Goal: Task Accomplishment & Management: Manage account settings

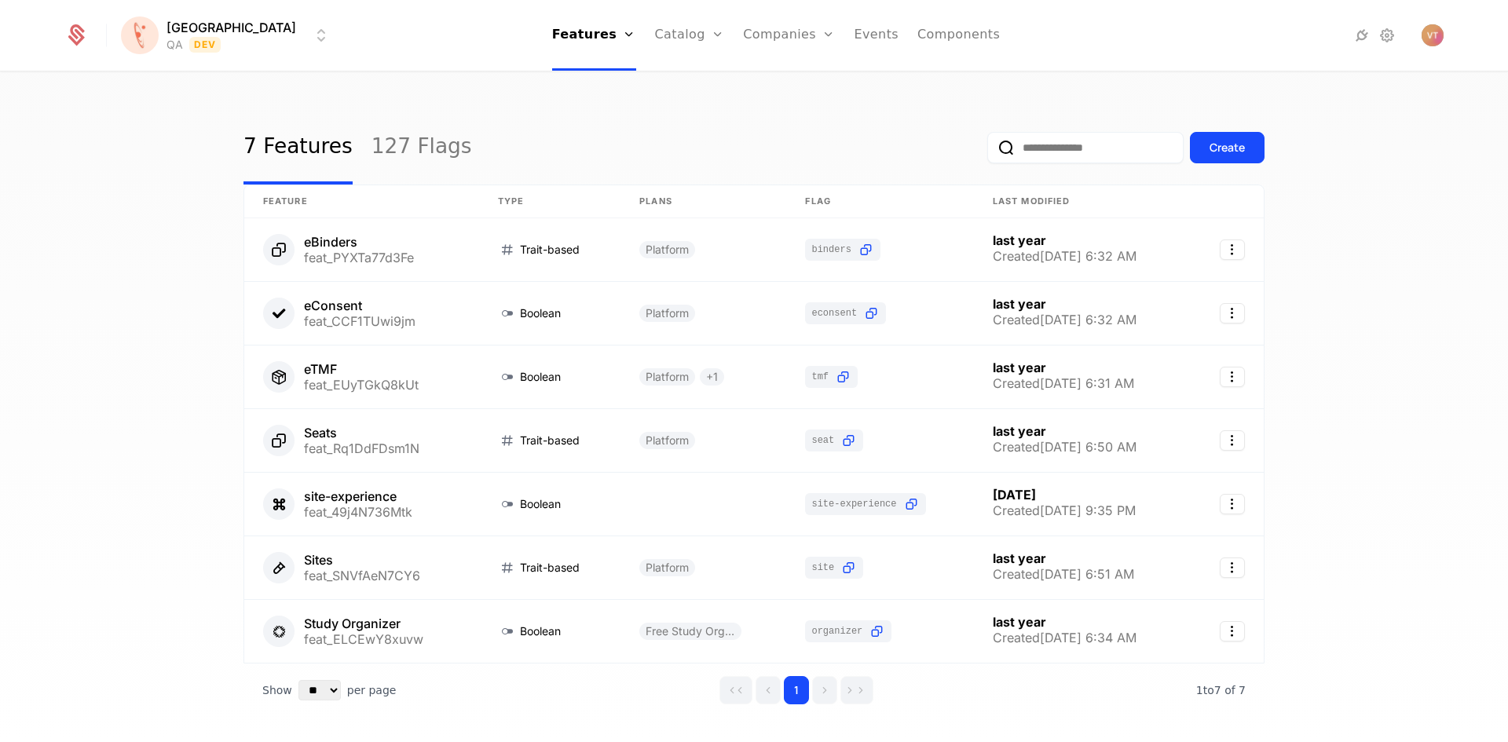
click at [1098, 150] on input "email" at bounding box center [1085, 147] width 196 height 31
drag, startPoint x: 1098, startPoint y: 150, endPoint x: 405, endPoint y: 141, distance: 692.6
click at [405, 141] on link "127 Flags" at bounding box center [421, 148] width 101 height 74
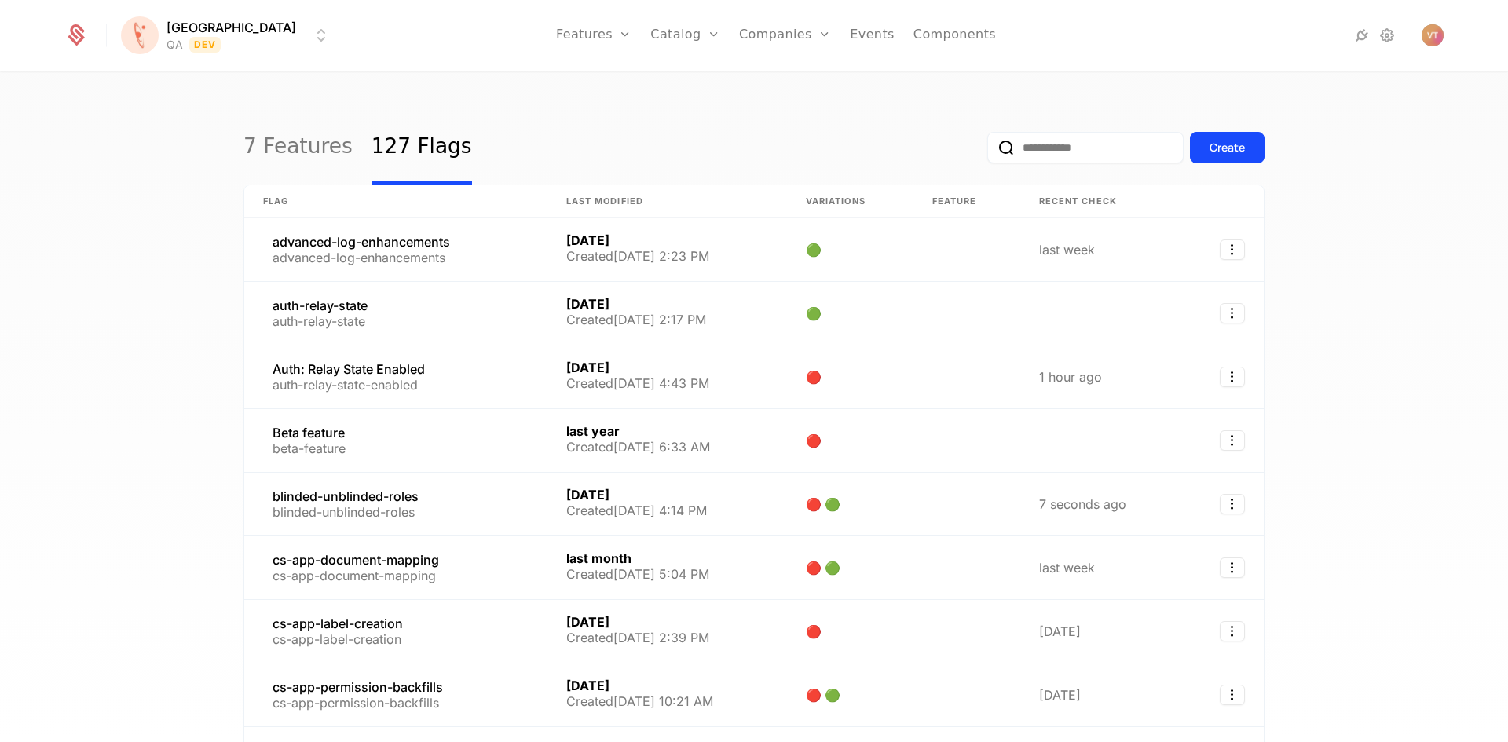
click at [1047, 150] on input "email" at bounding box center [1085, 147] width 196 height 31
paste input "**********"
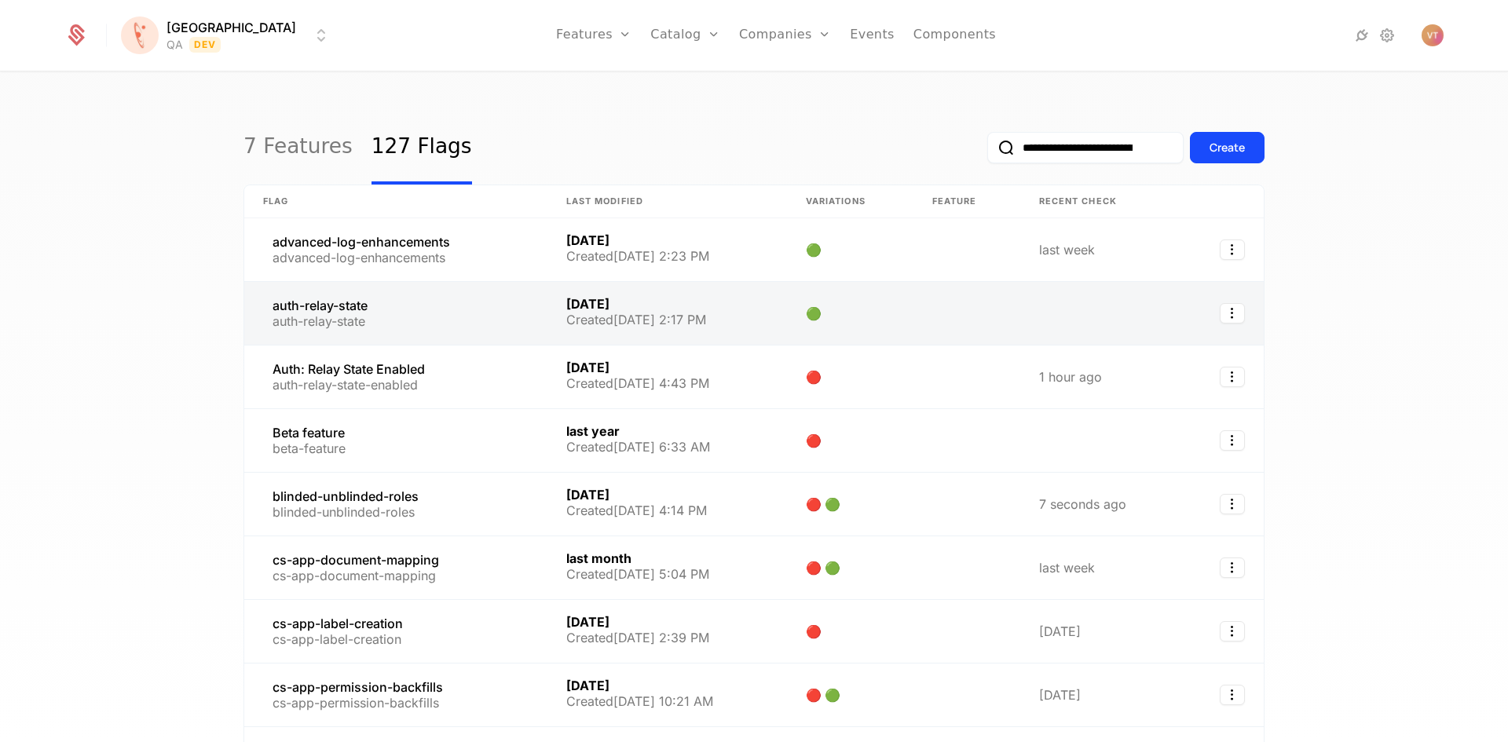
scroll to position [0, 62]
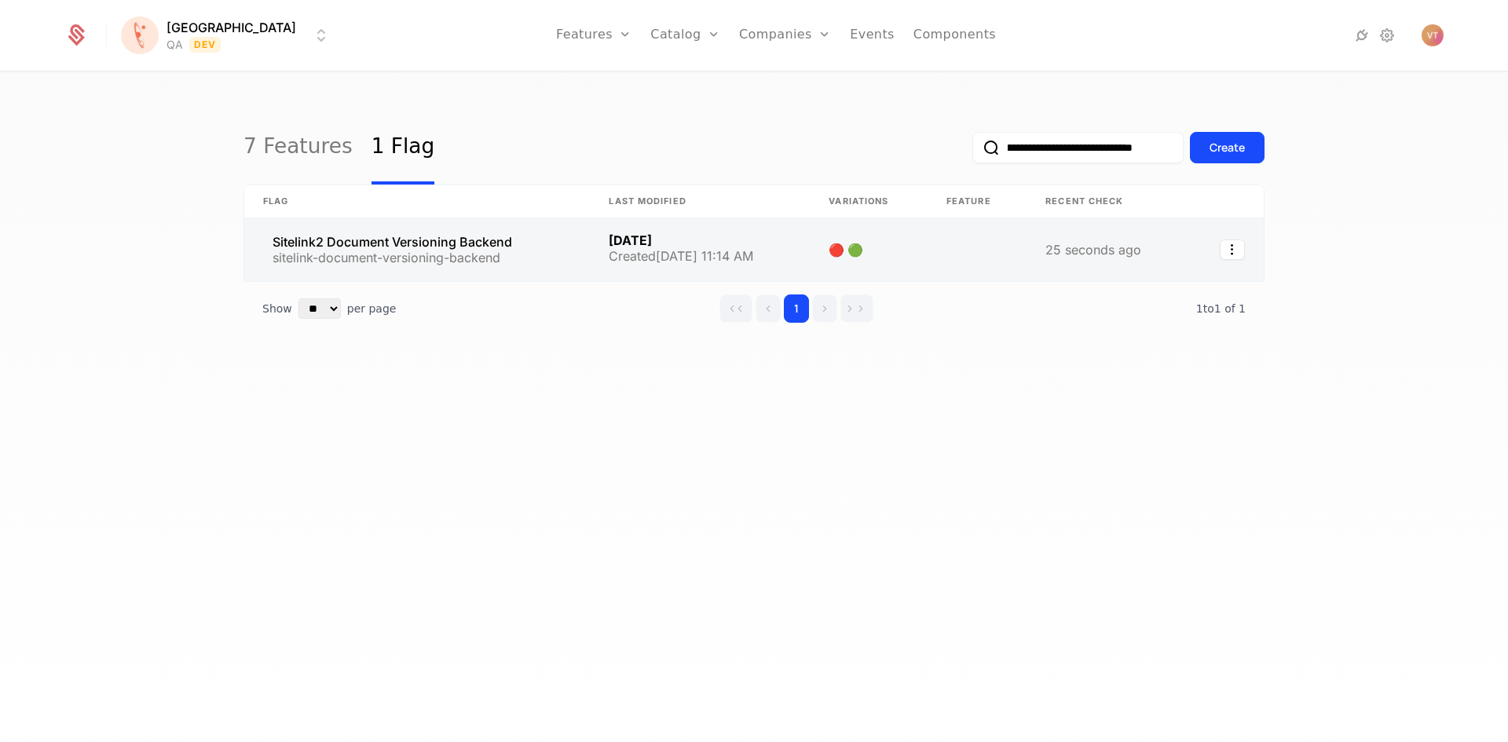
type input "**********"
click at [971, 250] on link at bounding box center [976, 249] width 99 height 63
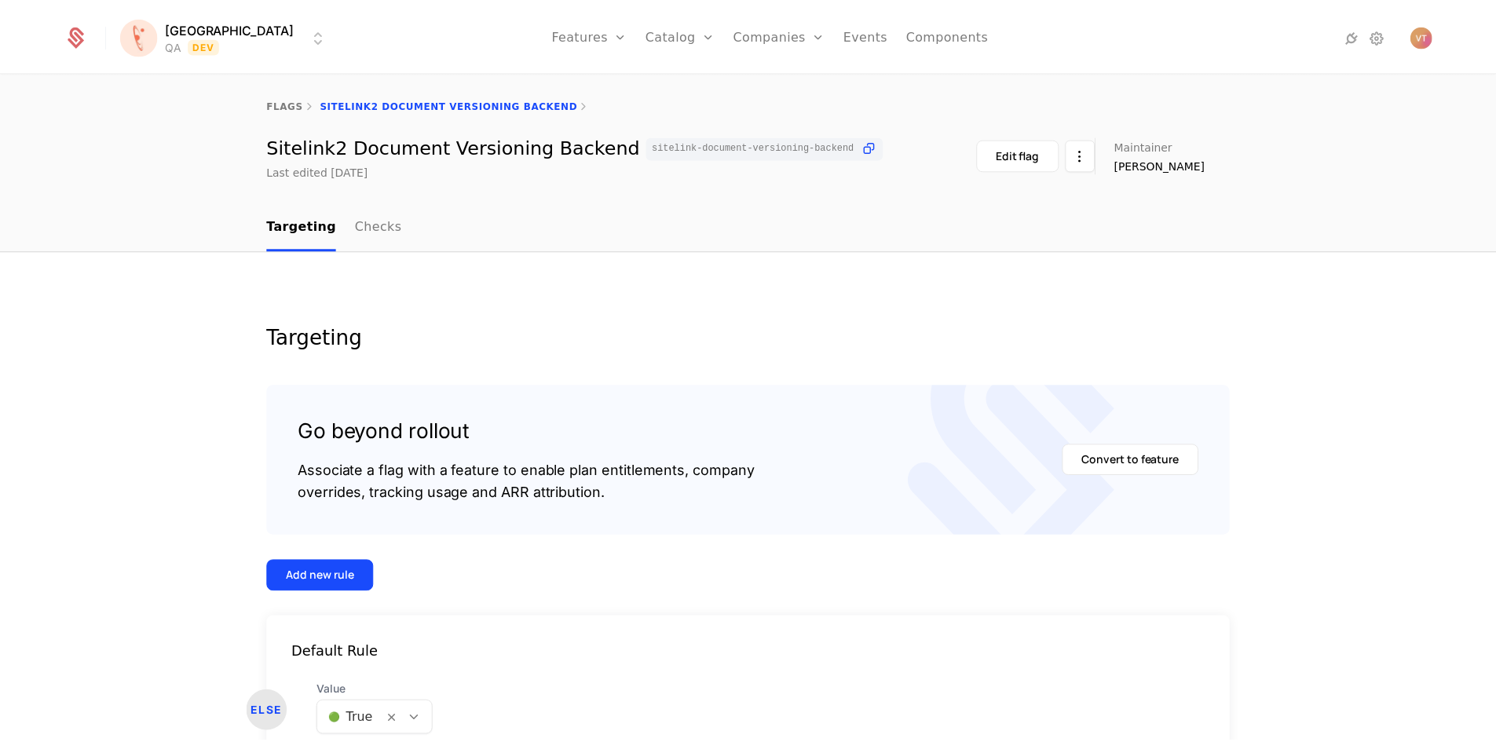
scroll to position [64, 0]
click at [412, 725] on body "[PERSON_NAME] QA Dev Features Features Flags Catalog Plans Add Ons Configuratio…" at bounding box center [748, 371] width 1496 height 742
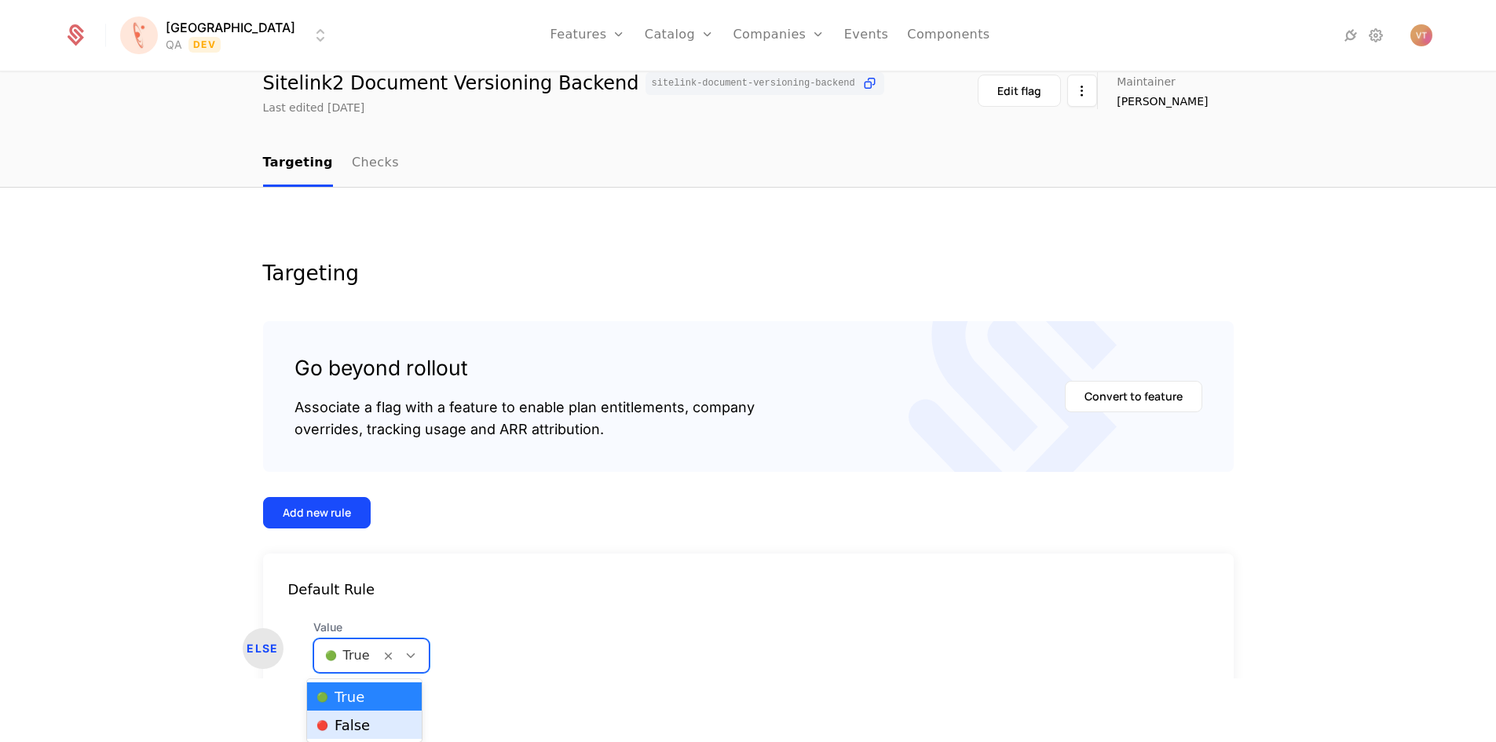
click at [388, 727] on div "🔴 False" at bounding box center [364, 725] width 96 height 16
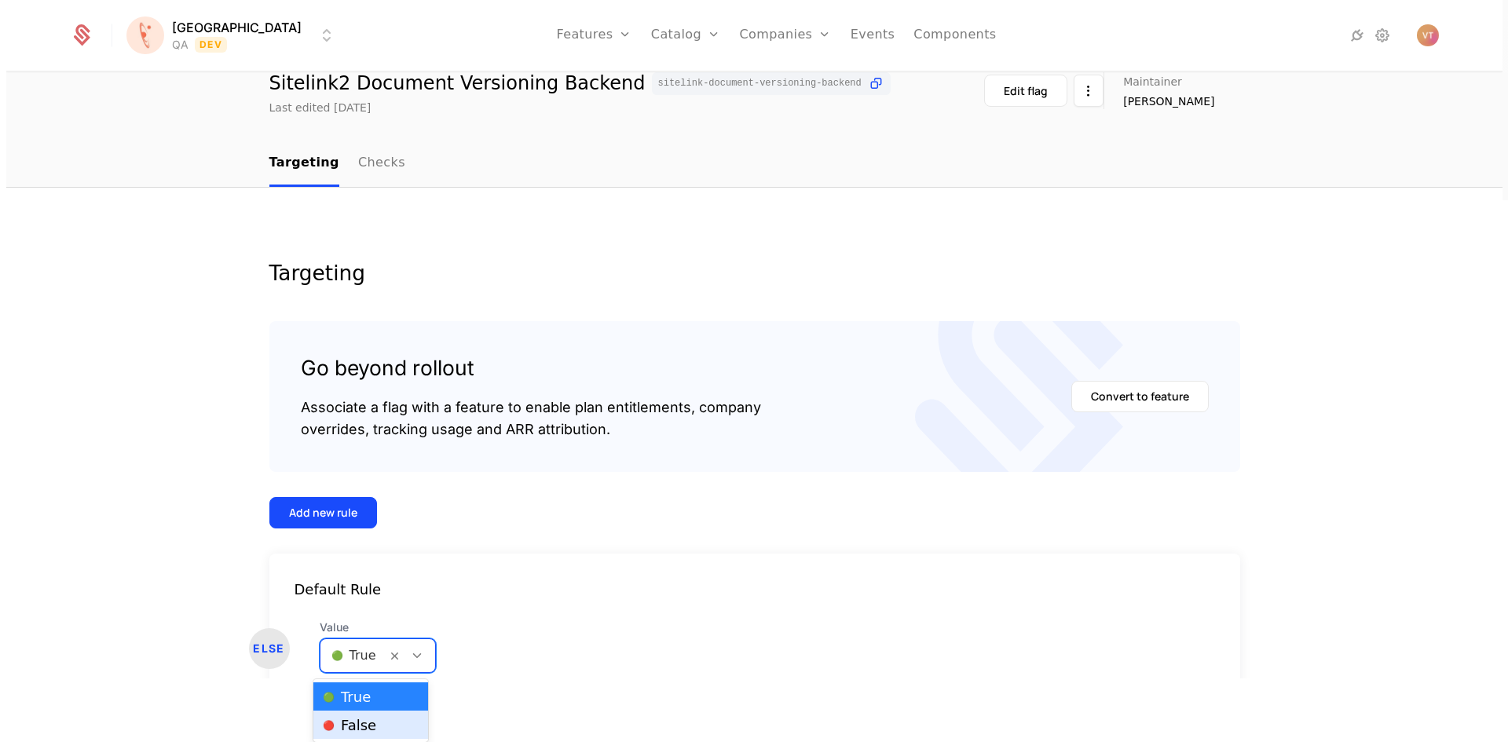
scroll to position [0, 0]
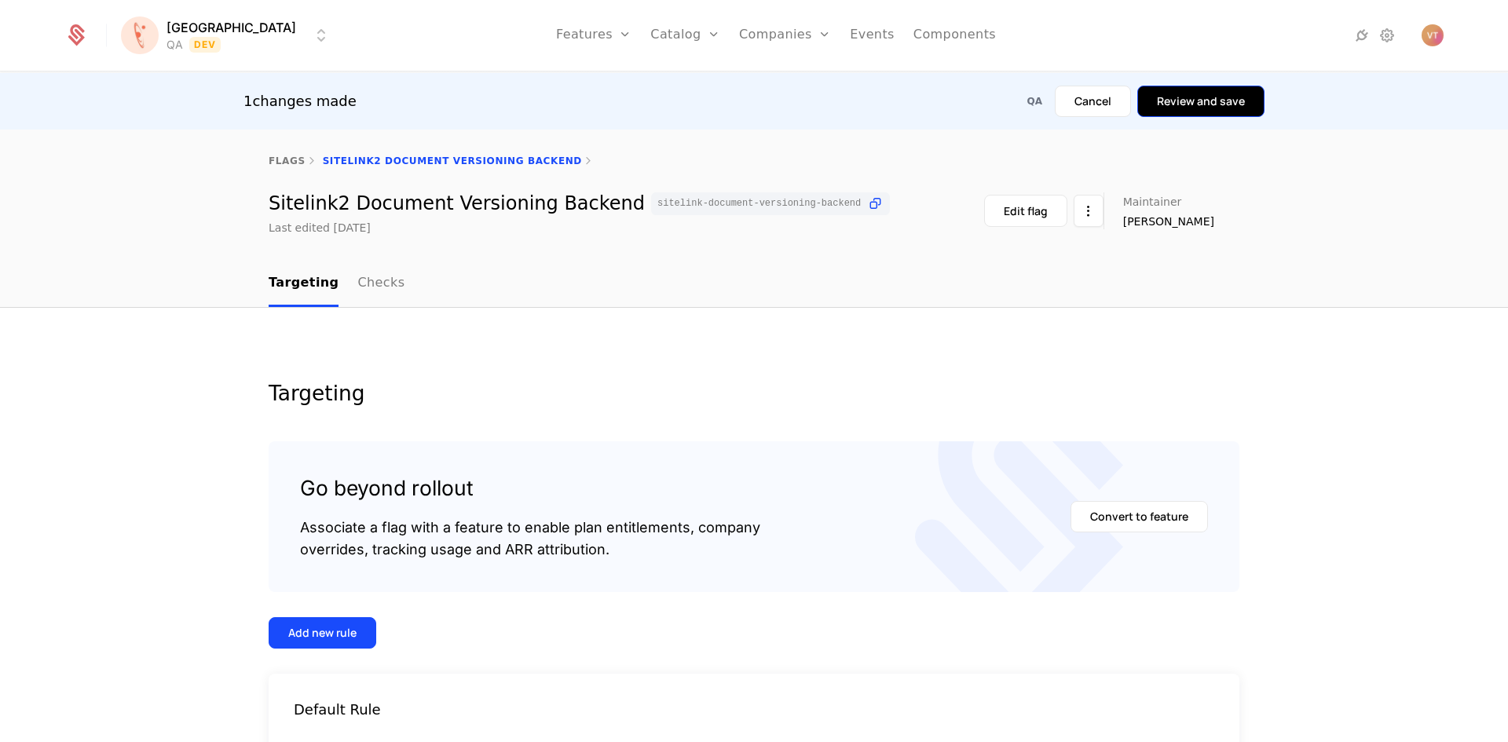
click at [1202, 106] on button "Review and save" at bounding box center [1200, 101] width 127 height 31
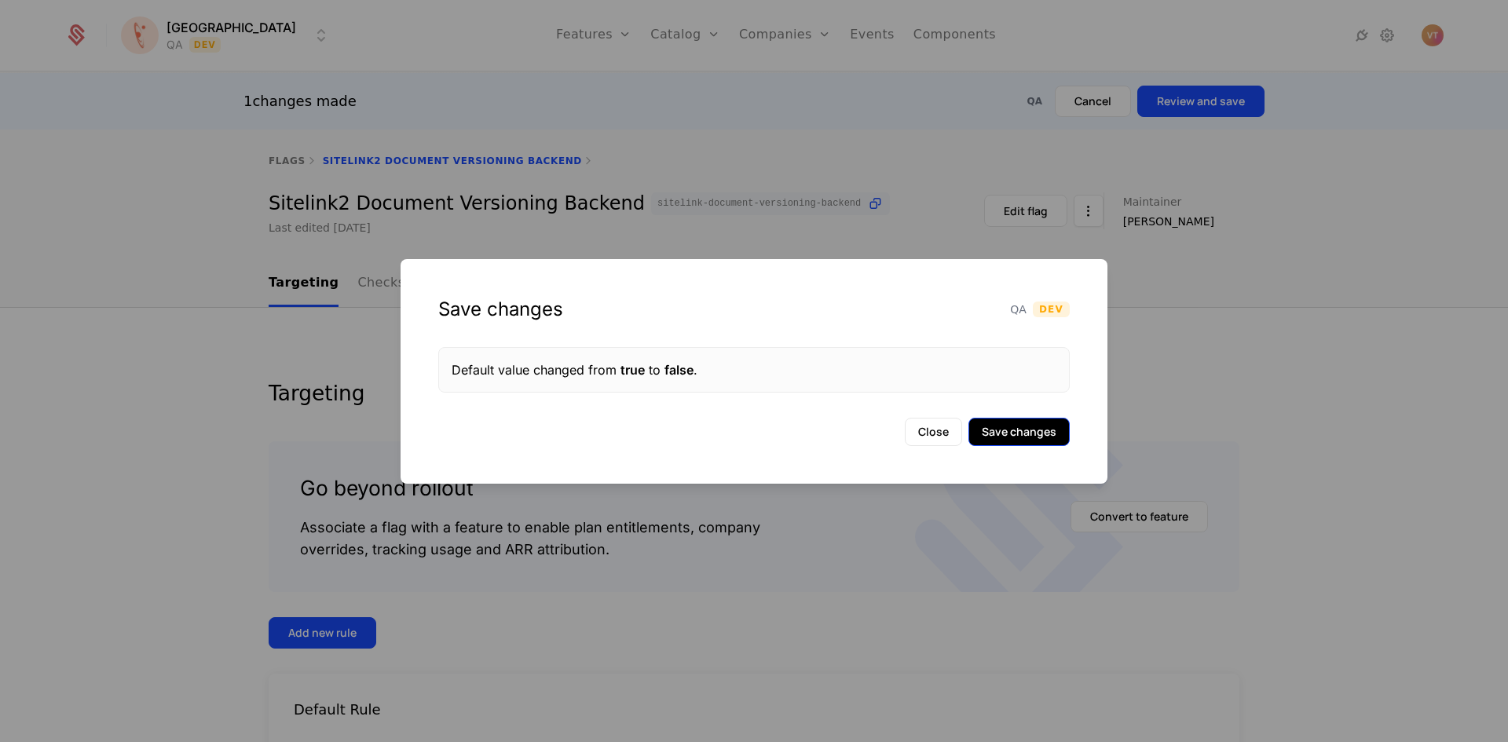
click at [1004, 426] on button "Save changes" at bounding box center [1018, 432] width 101 height 28
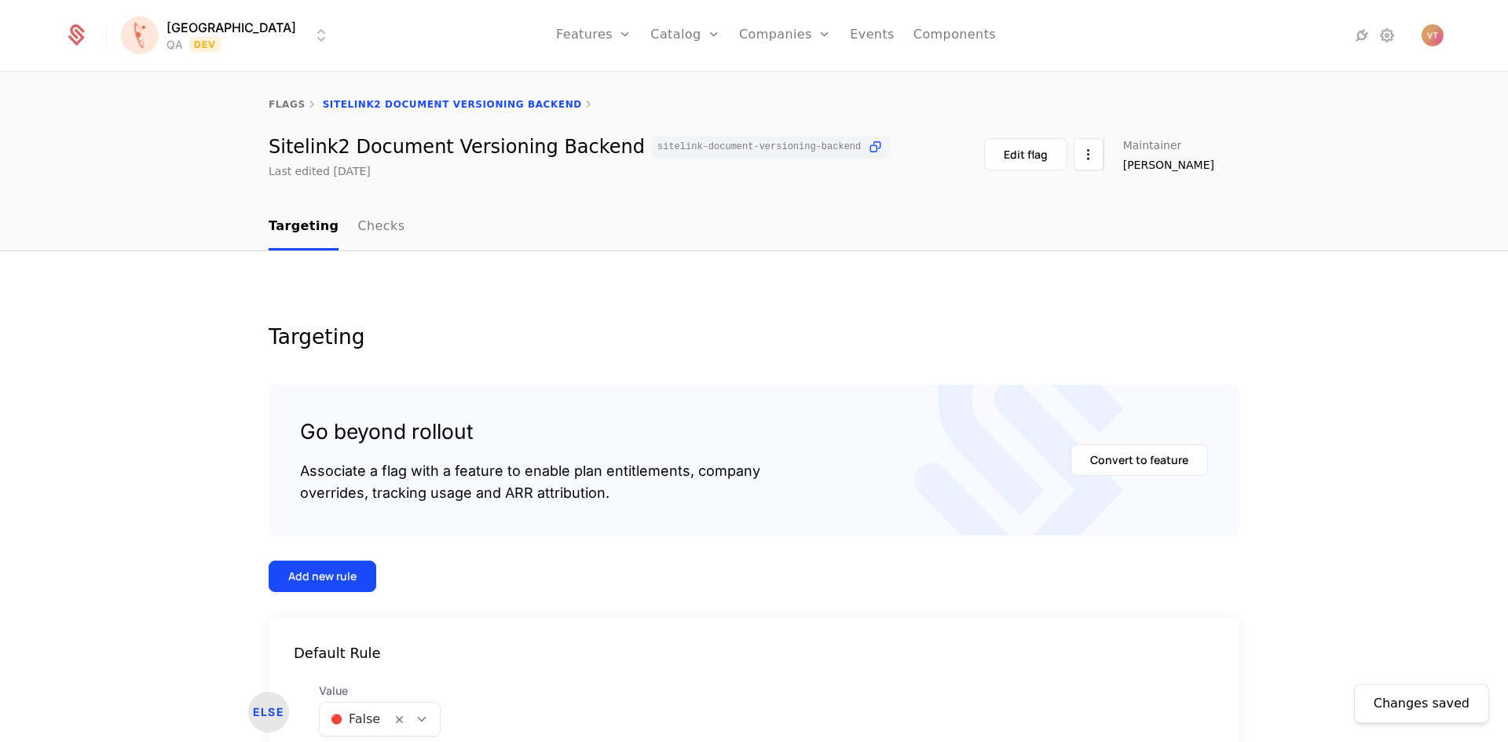
click at [430, 722] on html "[PERSON_NAME] QA Dev Features Features Flags Catalog Plans Add Ons Configuratio…" at bounding box center [754, 371] width 1508 height 742
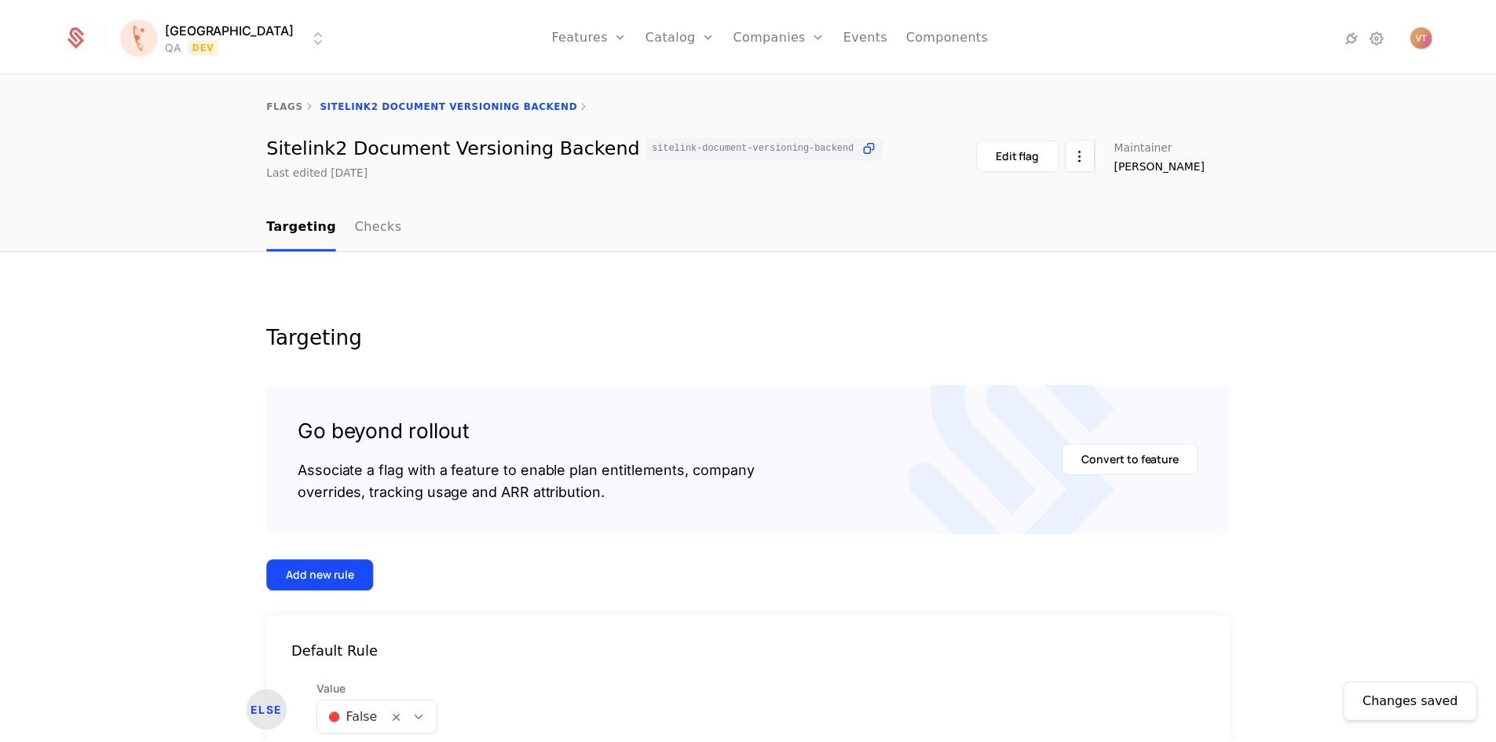
scroll to position [64, 0]
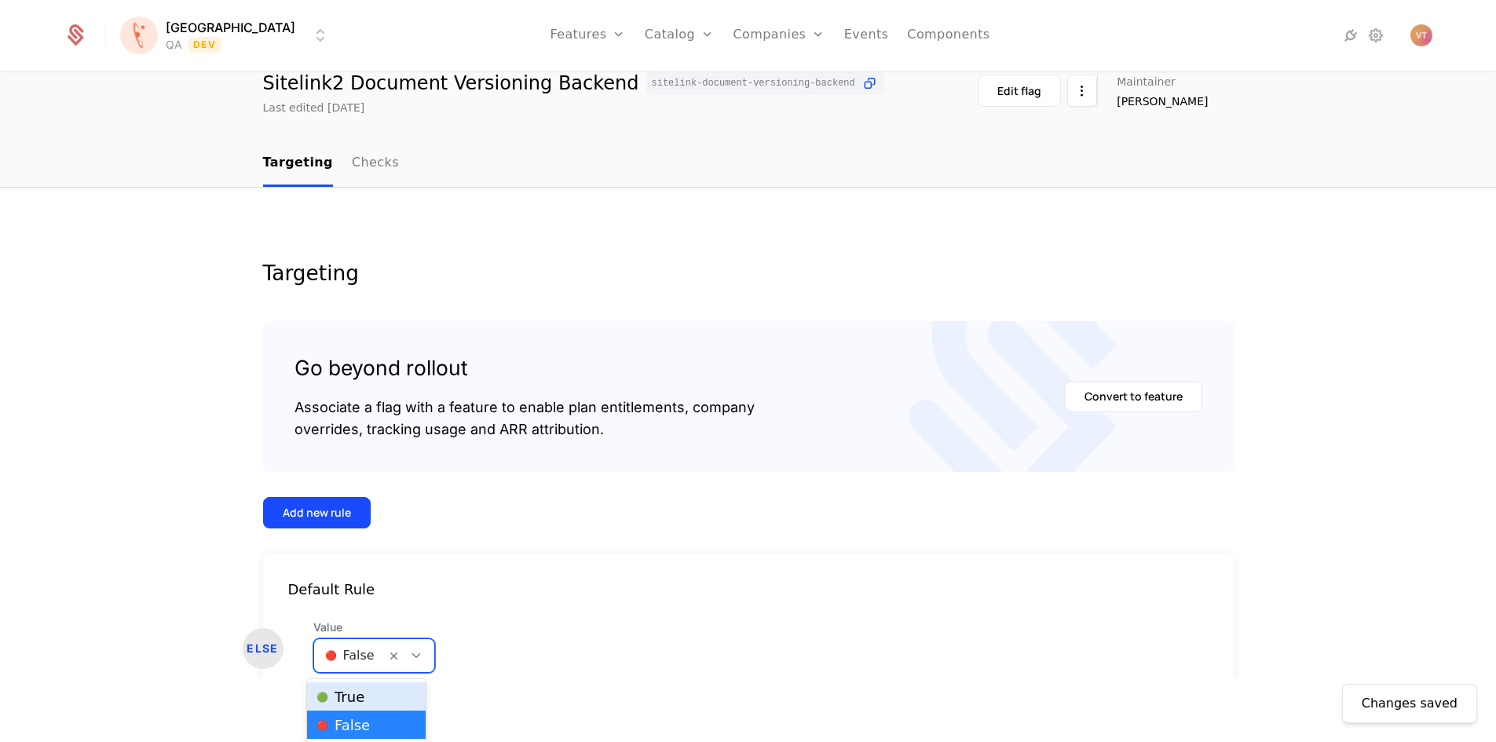
click at [387, 692] on div "🟢 True" at bounding box center [366, 697] width 100 height 16
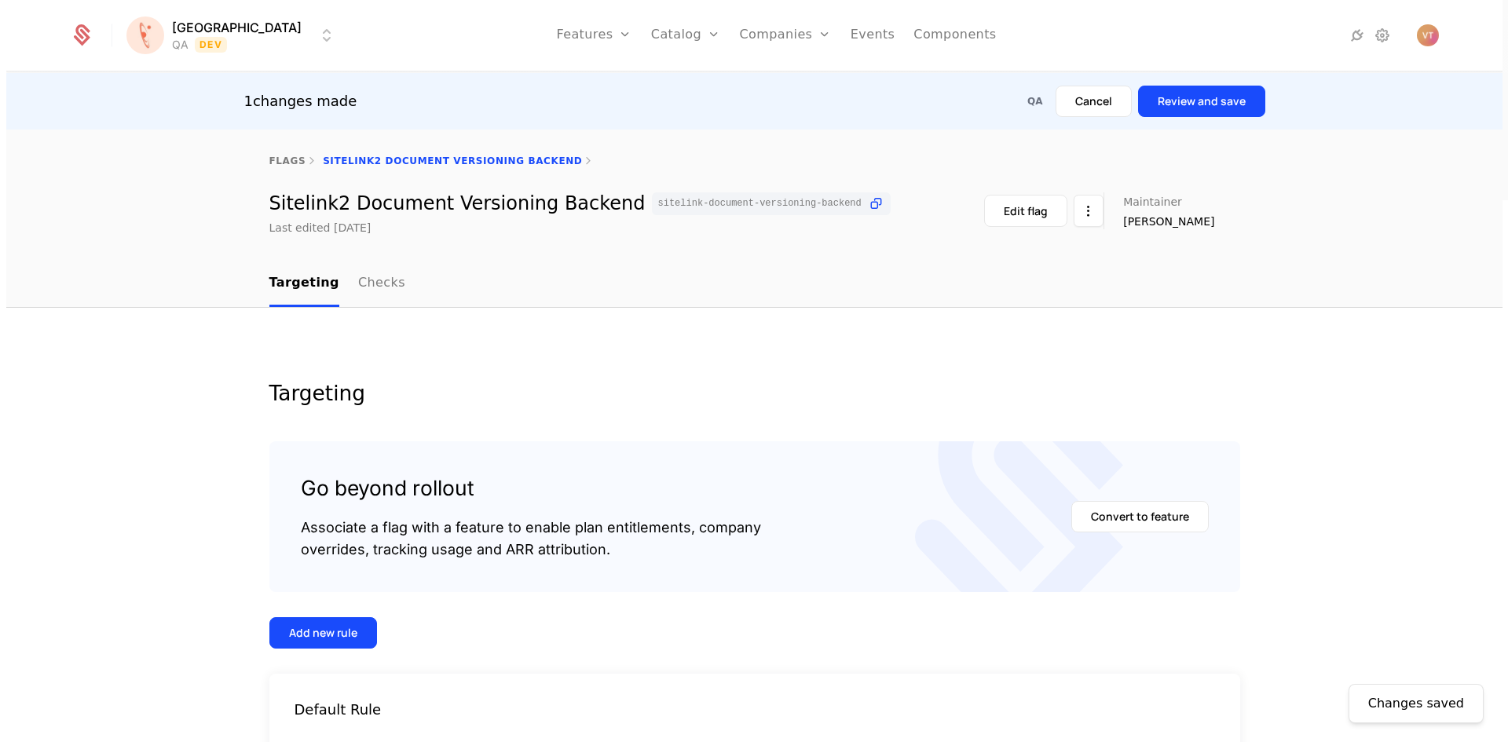
scroll to position [0, 0]
click at [1207, 100] on button "Review and save" at bounding box center [1200, 101] width 127 height 31
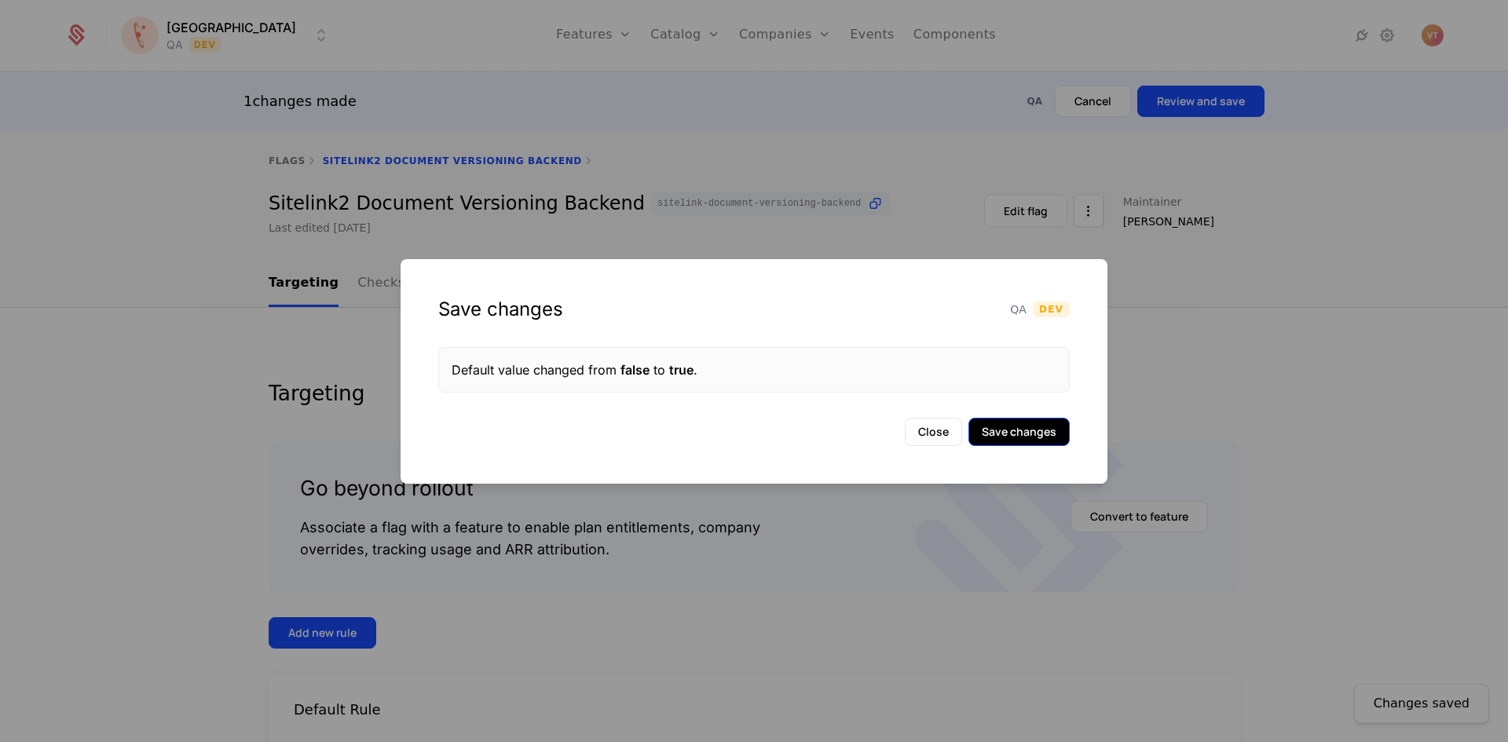
click at [1037, 436] on button "Save changes" at bounding box center [1018, 432] width 101 height 28
